Goal: Transaction & Acquisition: Register for event/course

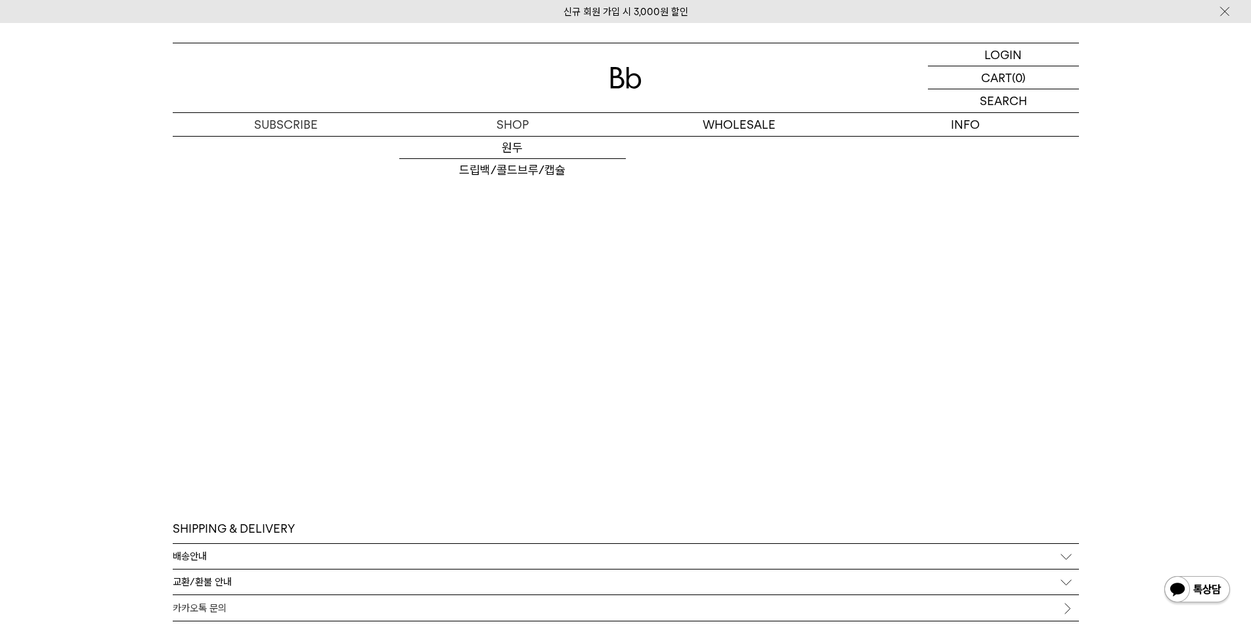
click at [609, 87] on div at bounding box center [626, 77] width 907 height 69
click at [613, 82] on img at bounding box center [626, 78] width 32 height 22
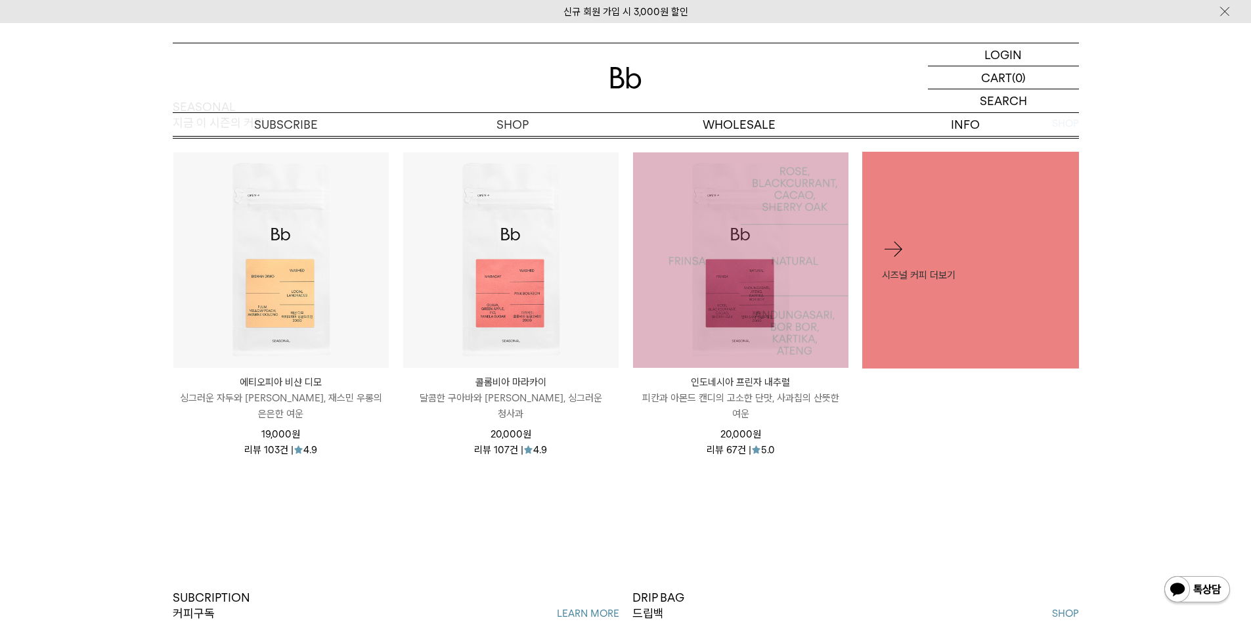
scroll to position [591, 0]
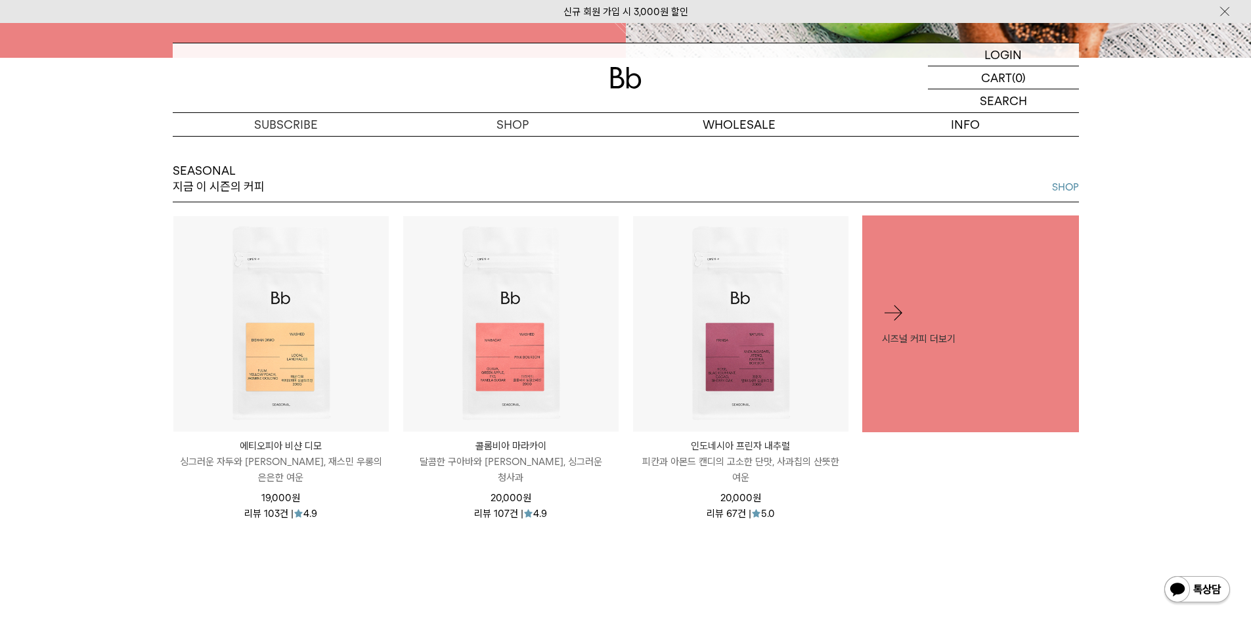
click at [0, 0] on img at bounding box center [0, 0] width 0 height 0
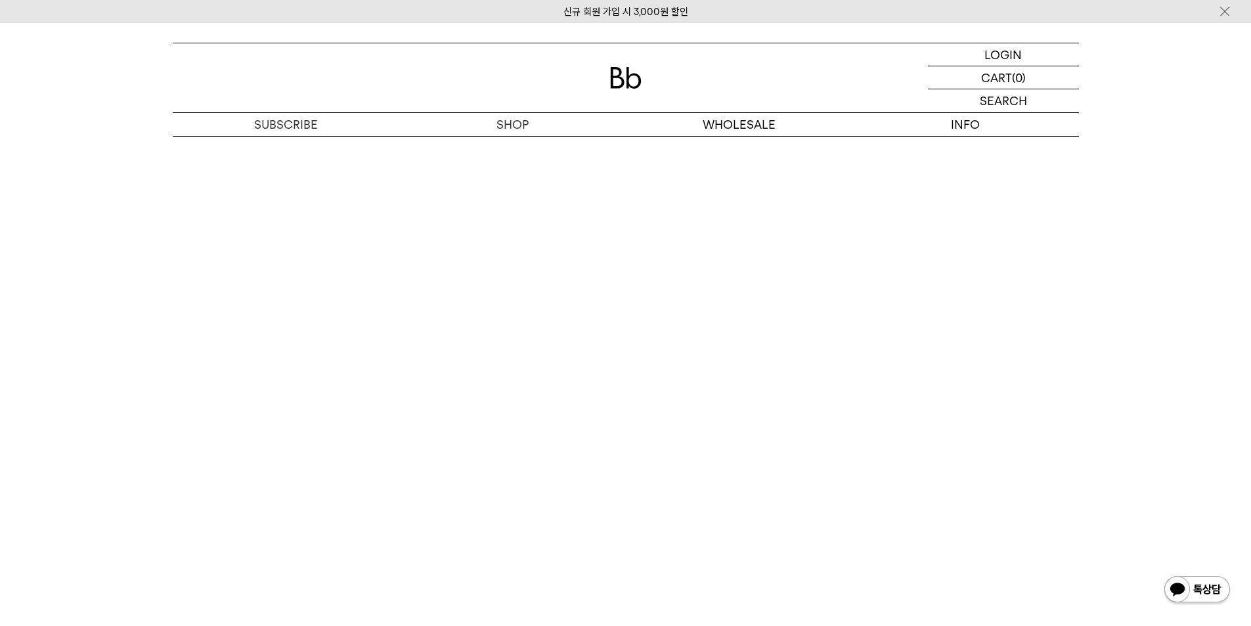
scroll to position [2562, 0]
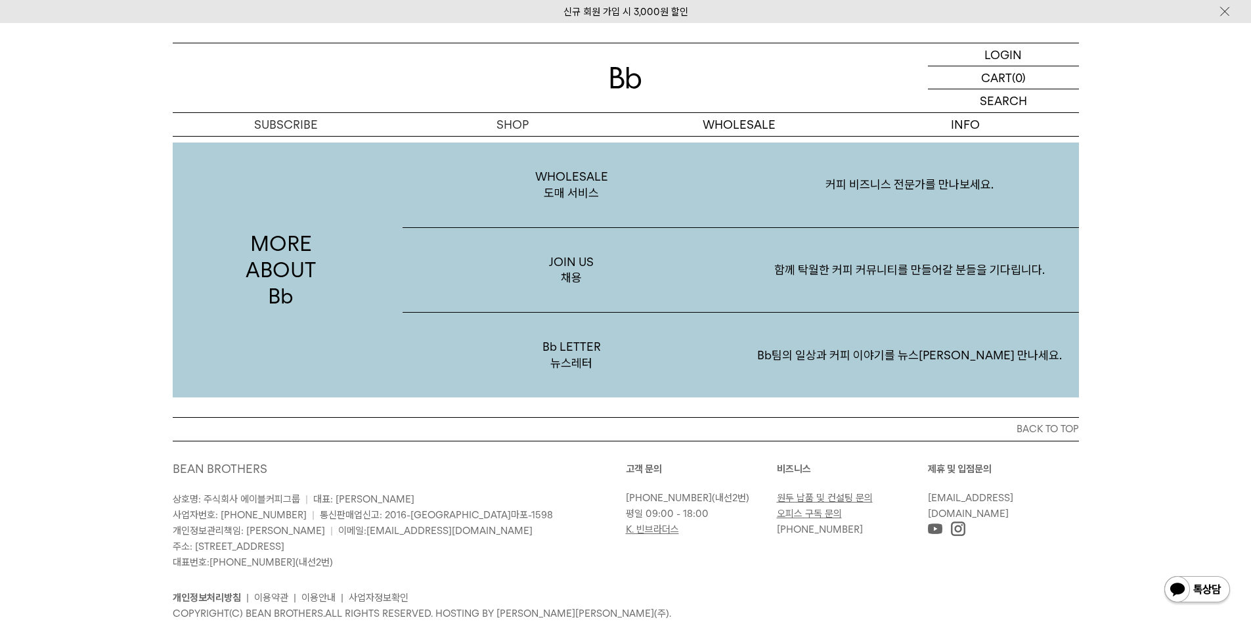
scroll to position [2561, 0]
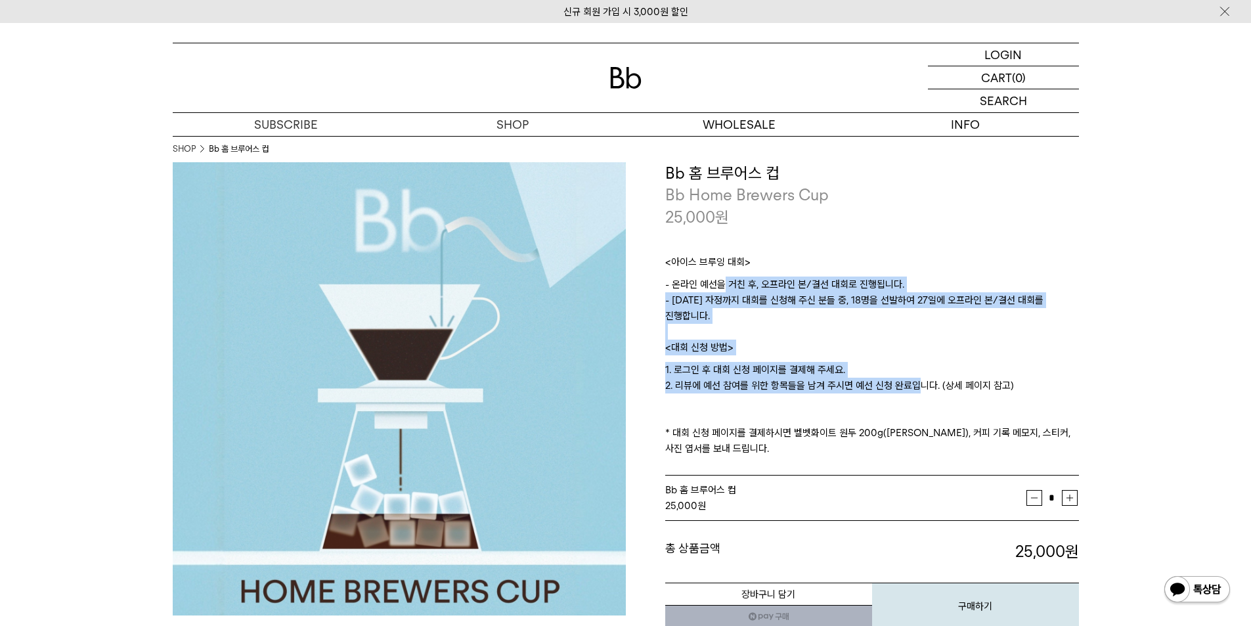
drag, startPoint x: 725, startPoint y: 282, endPoint x: 912, endPoint y: 391, distance: 217.2
click at [912, 391] on div "<아이스 브루잉 대회> - 온라인 예선을 거친 후, 오프라인 본/결선 대회로 진행됩니다. - 9월 17일 자정까지 대회를 신청해 주신 분들 중…" at bounding box center [872, 352] width 414 height 248
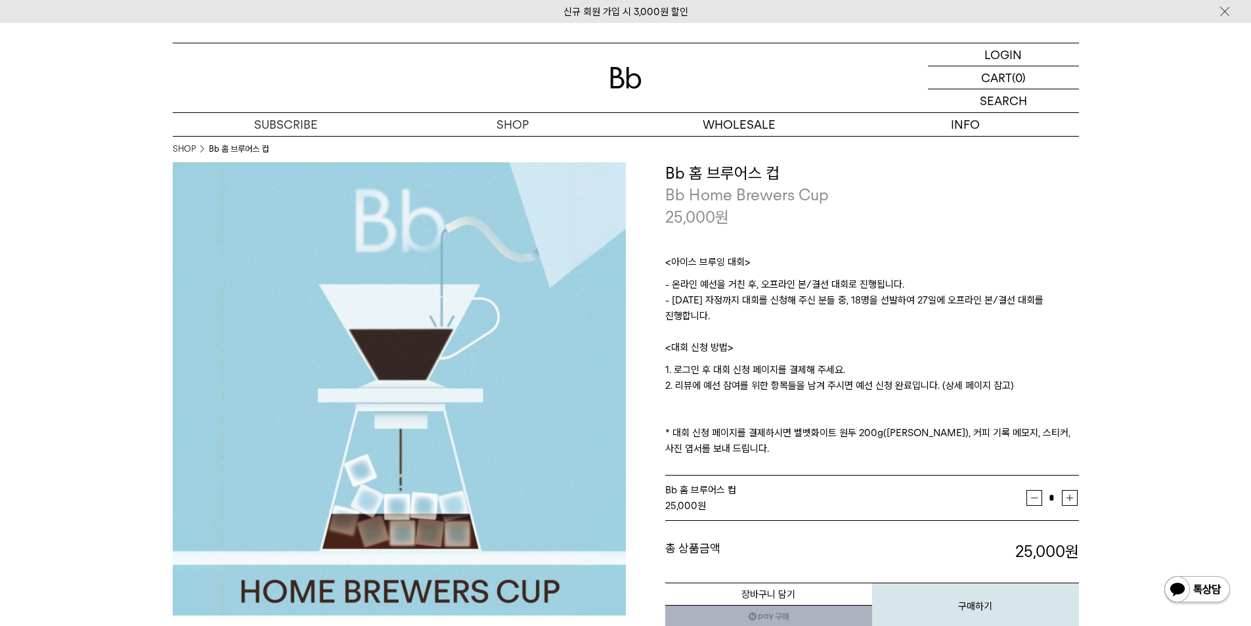
click at [920, 398] on p "1. 로그인 후 대회 신청 페이지를 결제해 주세요. 2. 리뷰에 예선 참여를 위한 항목들을 남겨 주시면 예선 신청 완료입니다. (상세 페이지 …" at bounding box center [872, 409] width 414 height 95
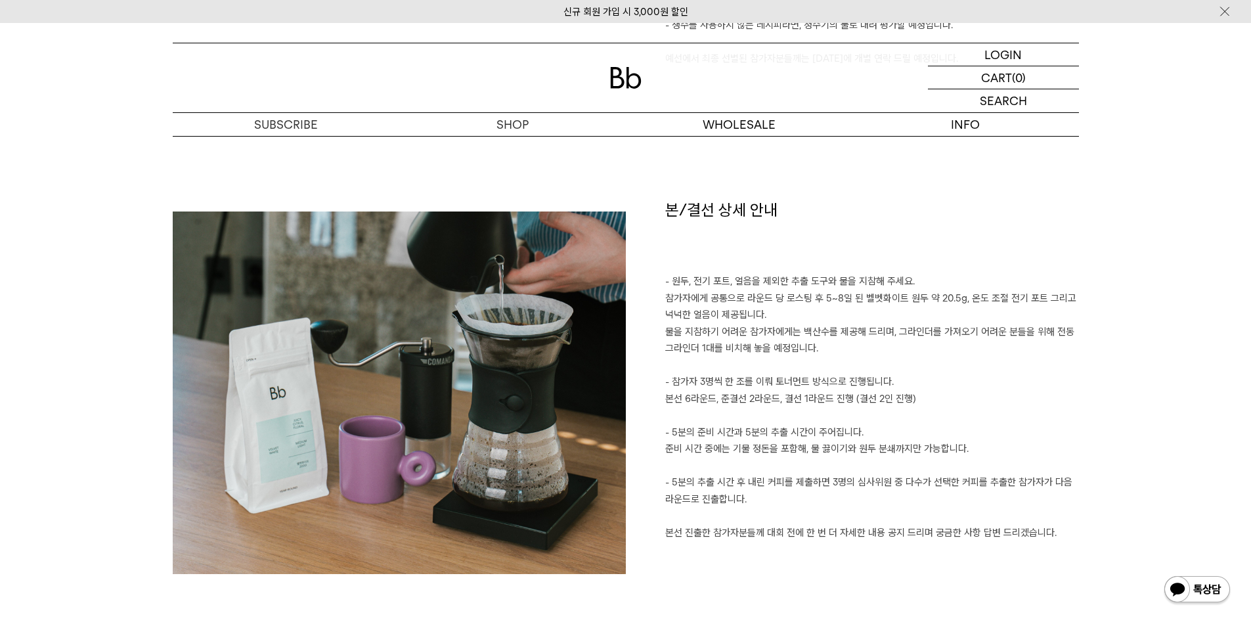
scroll to position [2102, 0]
